Goal: Task Accomplishment & Management: Complete application form

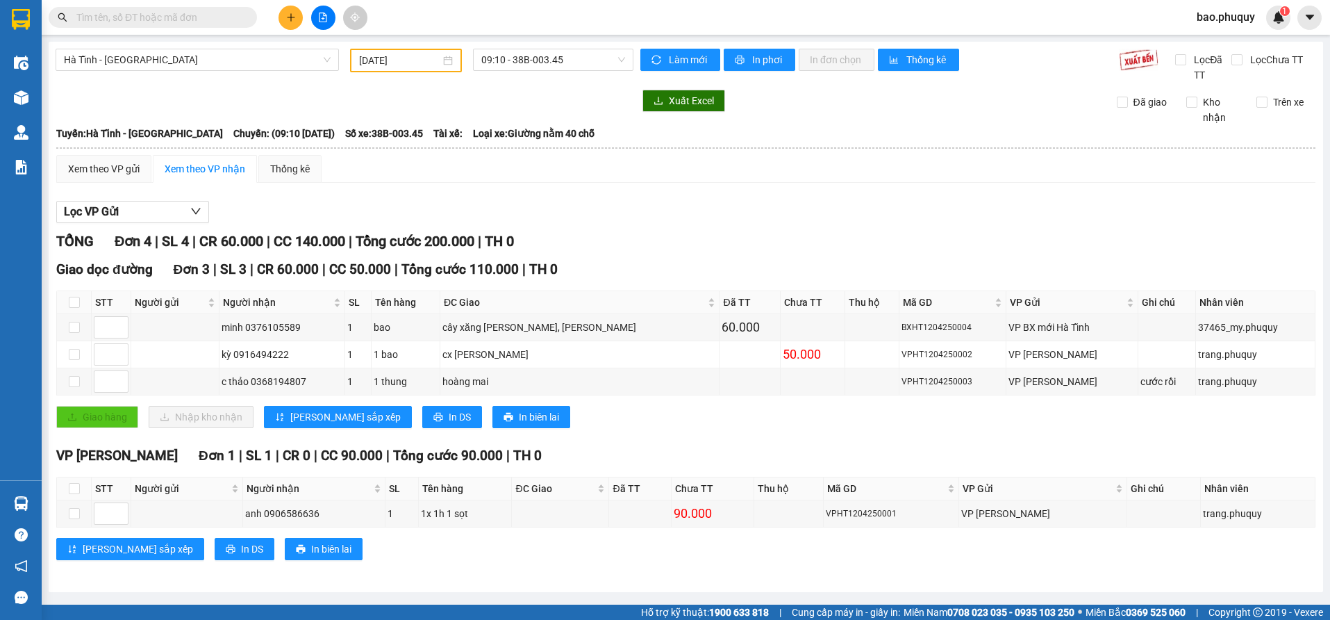
click at [403, 53] on input "[DATE]" at bounding box center [399, 60] width 81 height 15
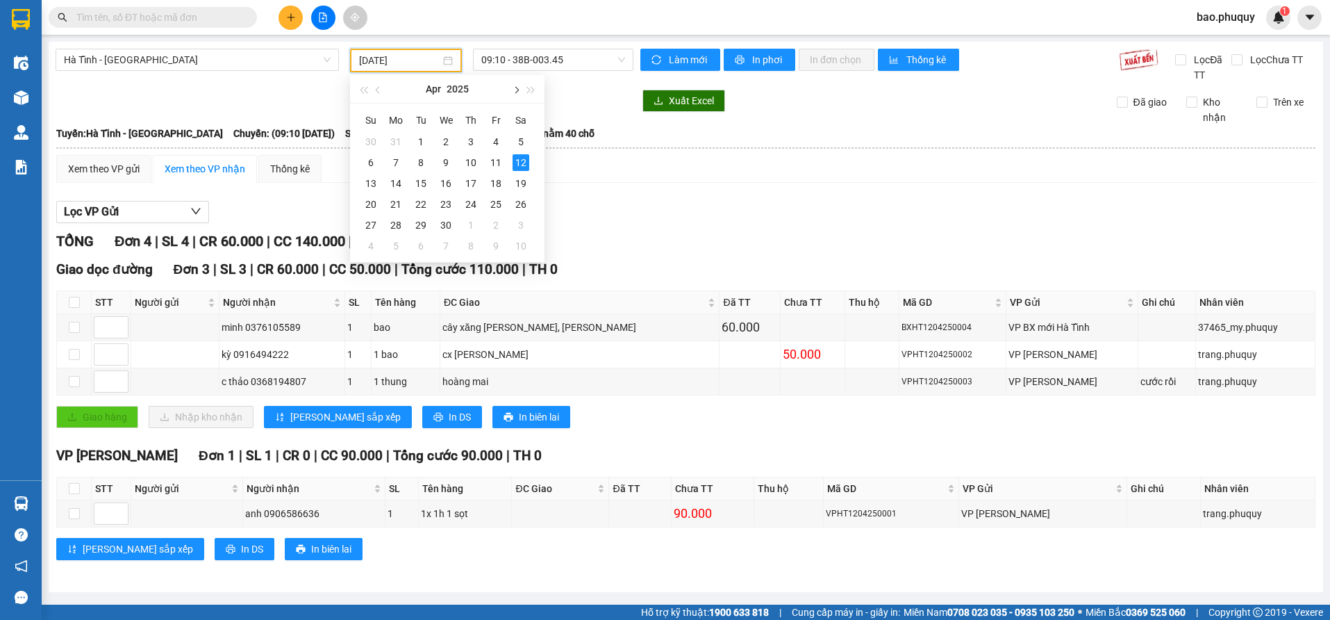
click at [518, 92] on button "button" at bounding box center [515, 89] width 15 height 28
click at [517, 90] on span "button" at bounding box center [515, 90] width 7 height 7
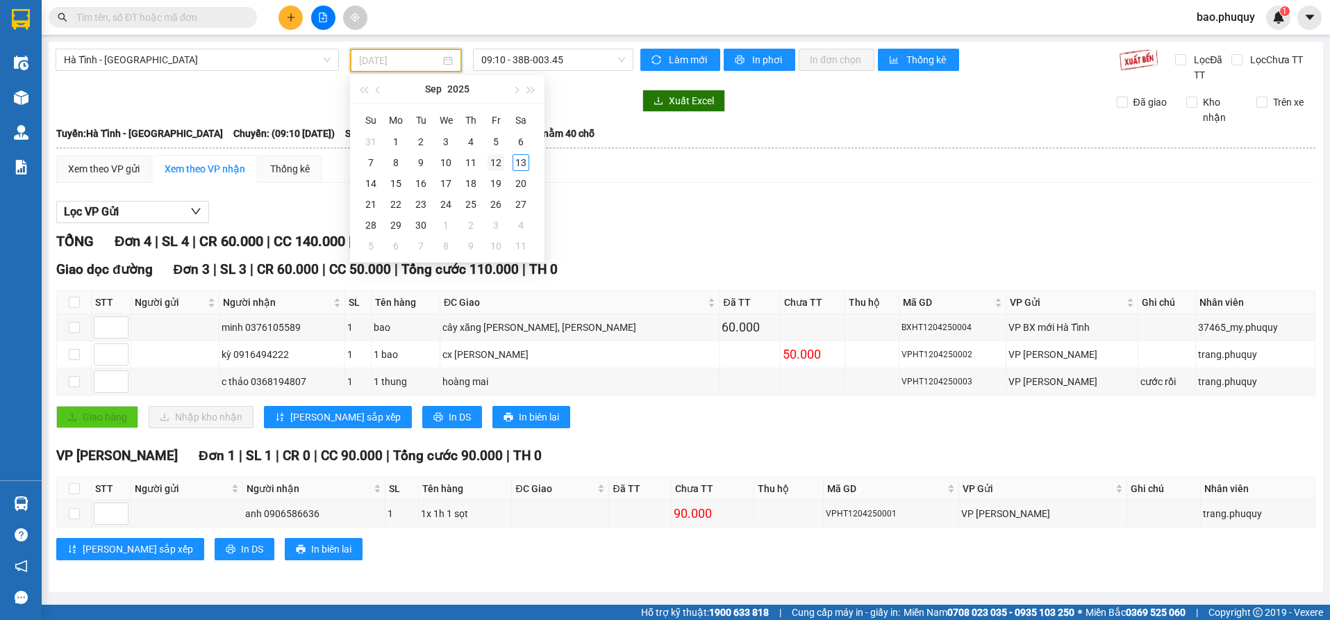
click at [498, 166] on div "12" at bounding box center [496, 162] width 17 height 17
type input "[DATE]"
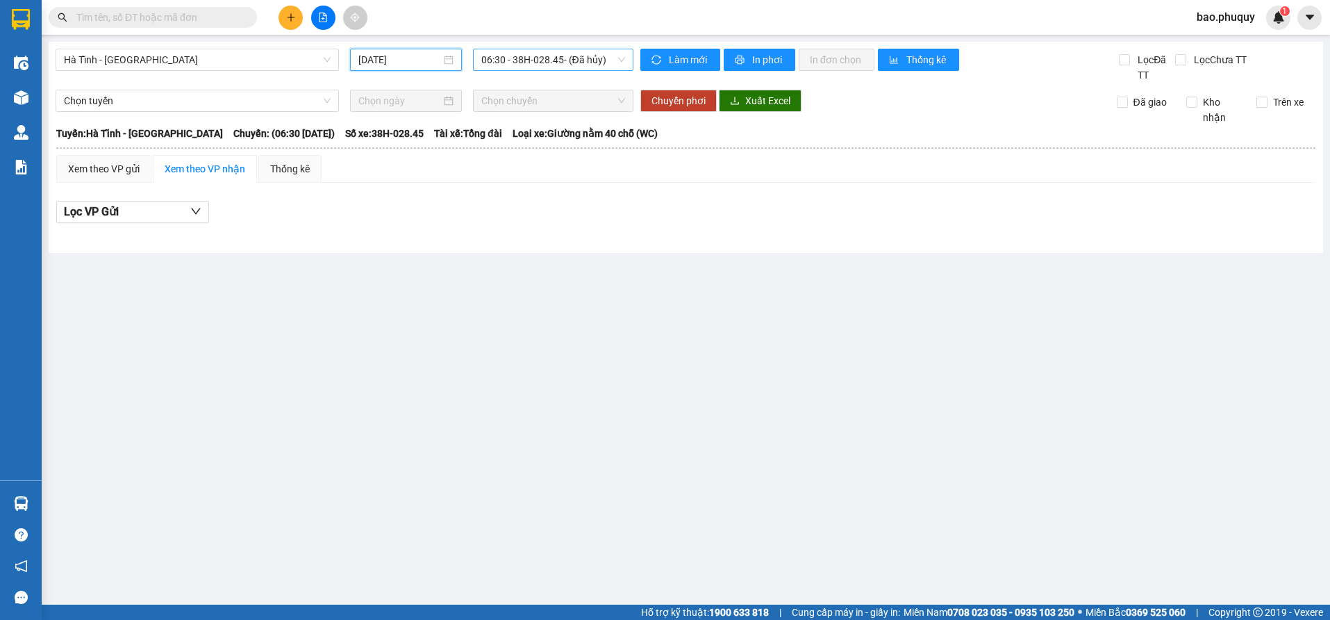
drag, startPoint x: 515, startPoint y: 60, endPoint x: 523, endPoint y: 60, distance: 8.3
click at [516, 60] on span "06:30 - 38H-028.45 - (Đã hủy)" at bounding box center [553, 59] width 144 height 21
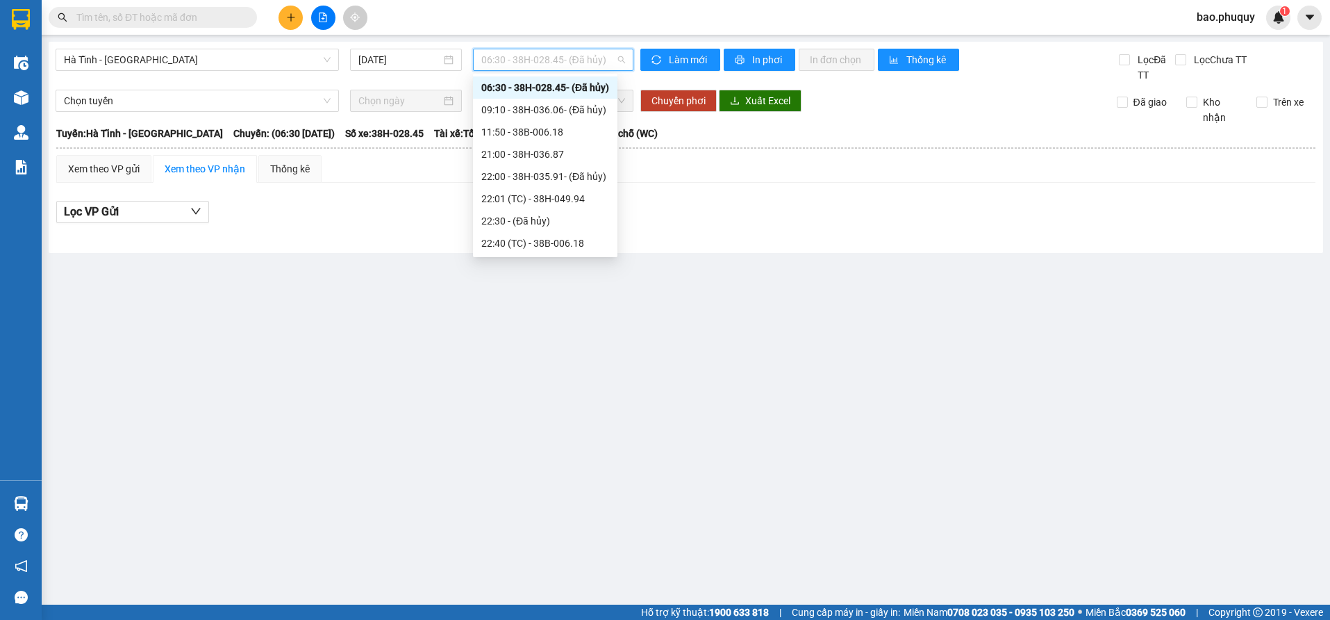
scroll to position [67, 0]
click at [579, 242] on div "23:01 - 38H-049.57" at bounding box center [545, 243] width 128 height 15
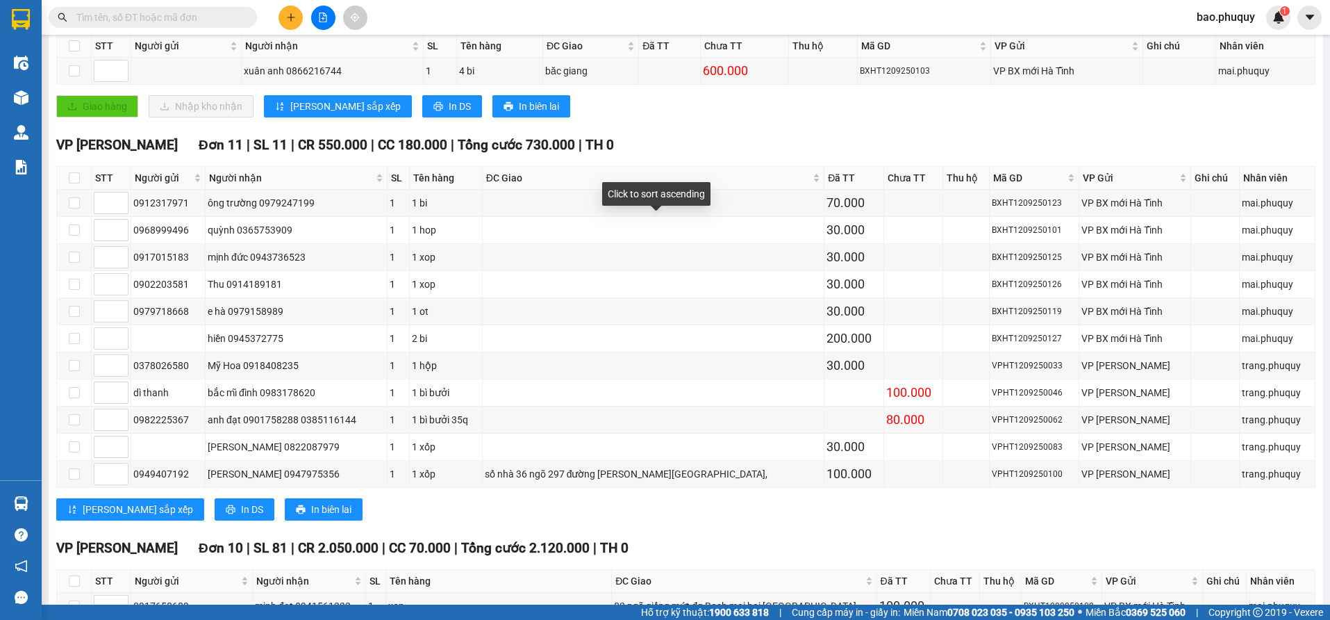
scroll to position [278, 0]
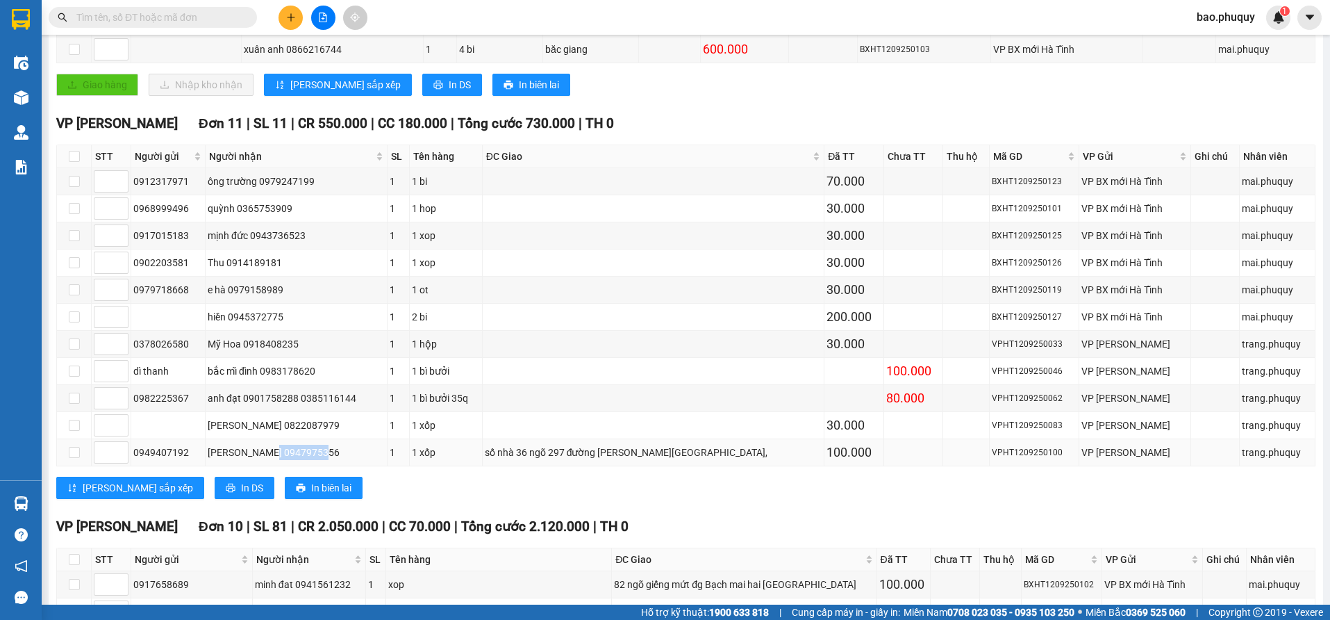
drag, startPoint x: 329, startPoint y: 452, endPoint x: 278, endPoint y: 452, distance: 51.4
click at [278, 452] on div "[PERSON_NAME] 0947975356" at bounding box center [296, 452] width 177 height 15
copy div "0947975356"
paste input "0947975356"
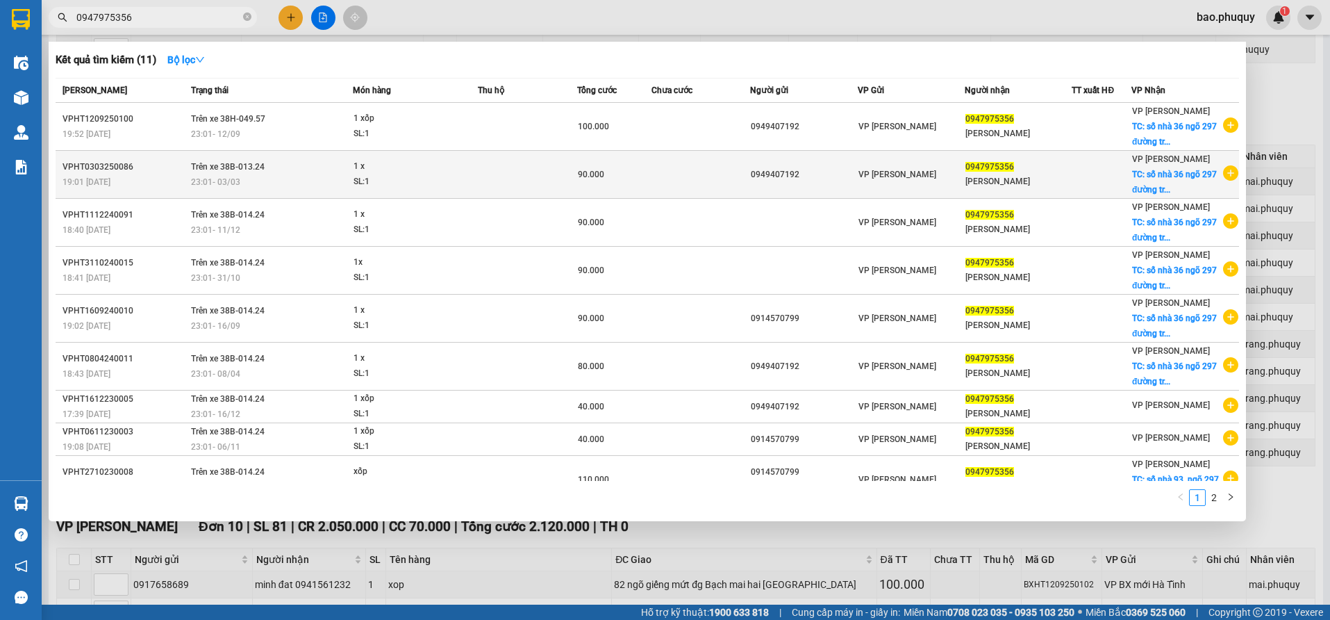
type input "0947975356"
click at [611, 187] on td "90.000" at bounding box center [614, 175] width 74 height 48
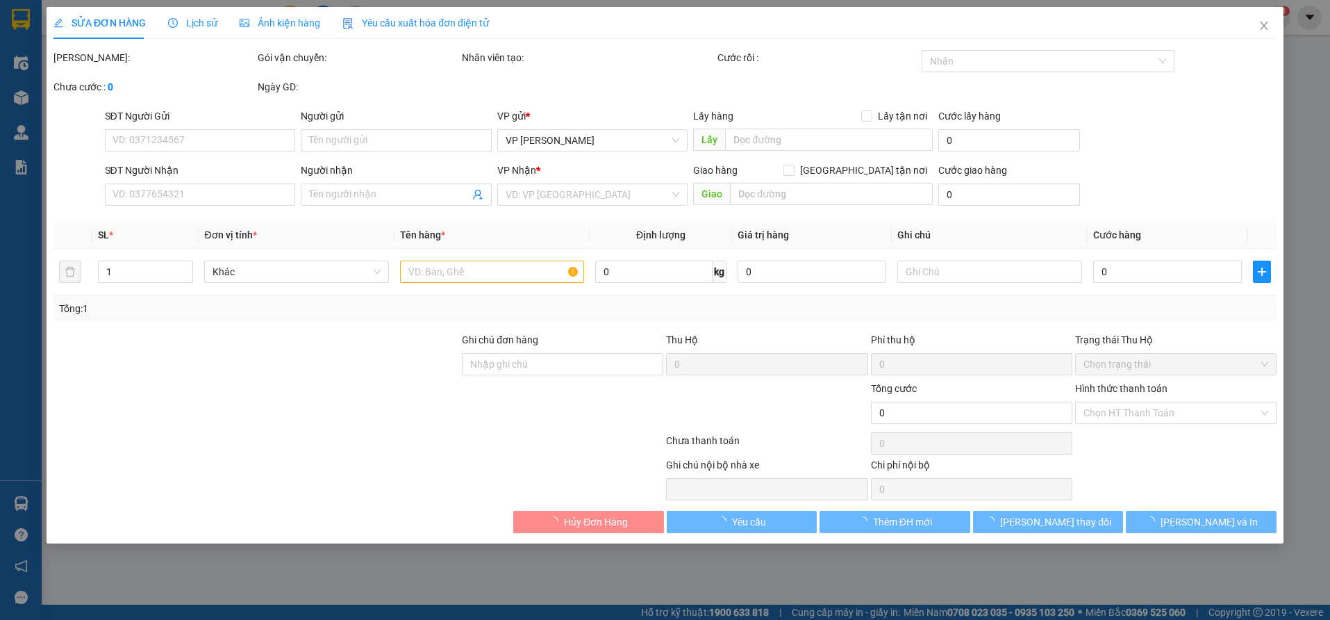
type input "0949407192"
type input "0947975356"
type input "[PERSON_NAME]"
checkbox input "true"
type input "số nhà 36 ngõ 297 đường [PERSON_NAME][GEOGRAPHIC_DATA],"
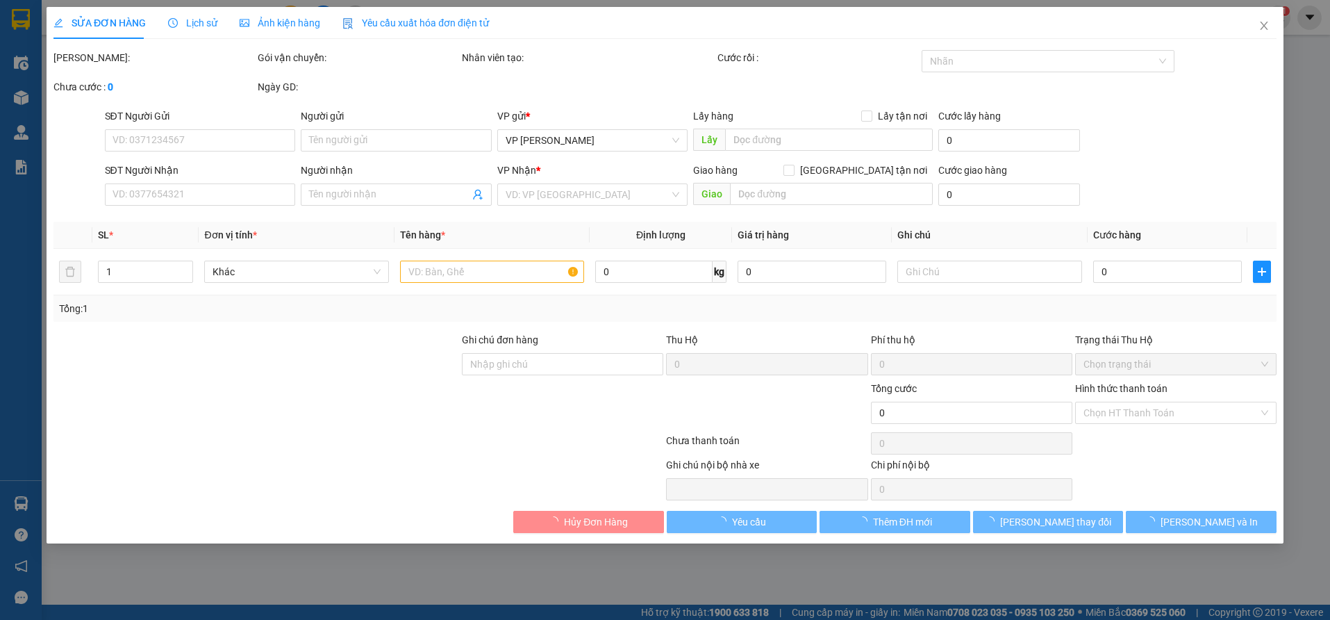
type input "90.000"
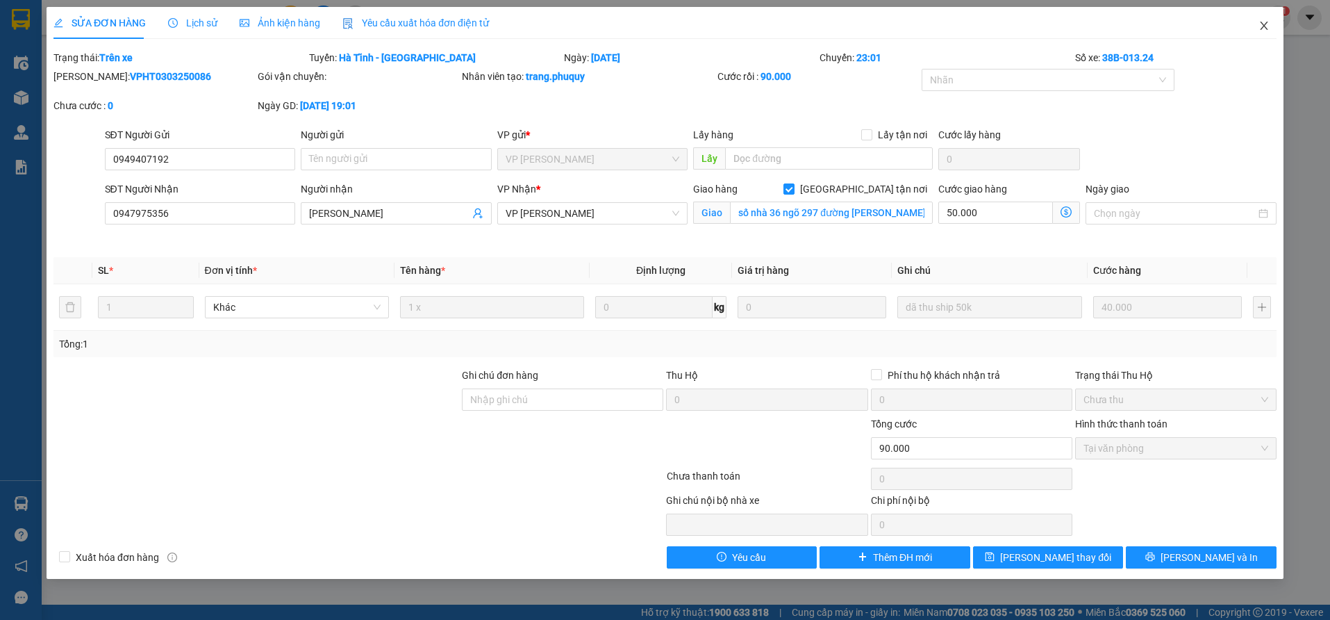
click at [1267, 28] on icon "close" at bounding box center [1264, 25] width 11 height 11
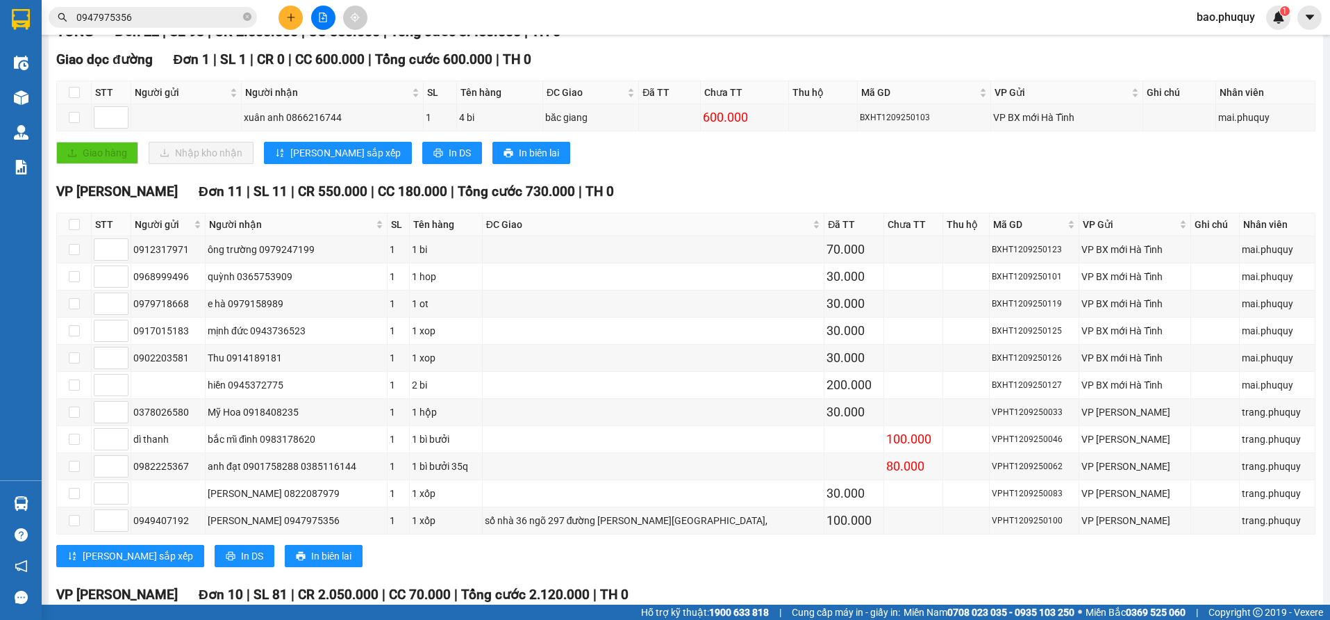
scroll to position [208, 0]
